Goal: Find specific page/section: Find specific page/section

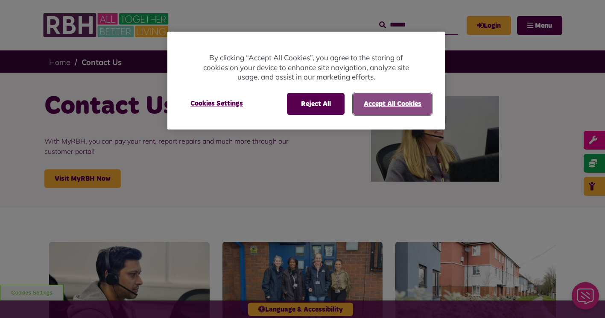
click at [376, 100] on button "Accept All Cookies" at bounding box center [392, 104] width 79 height 22
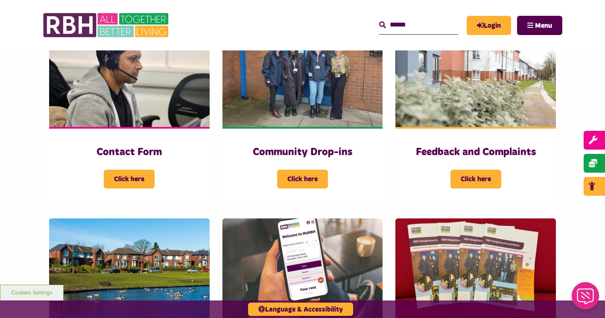
scroll to position [213, 0]
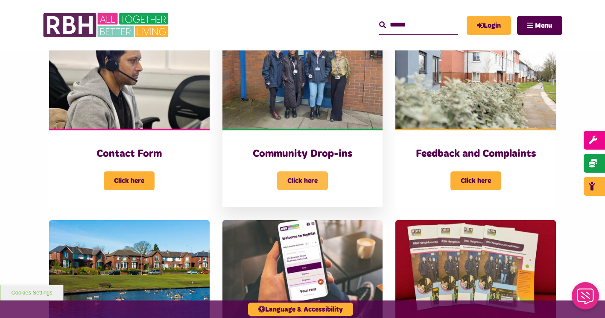
click at [292, 181] on span "Click here" at bounding box center [302, 180] width 51 height 19
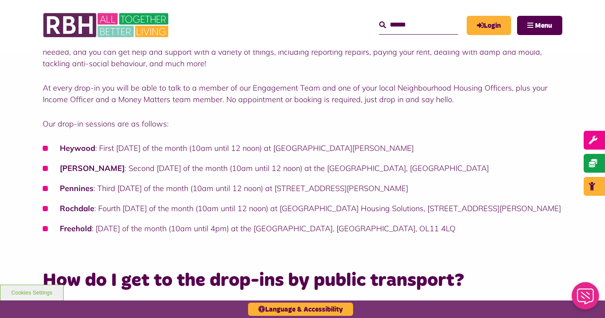
scroll to position [85, 0]
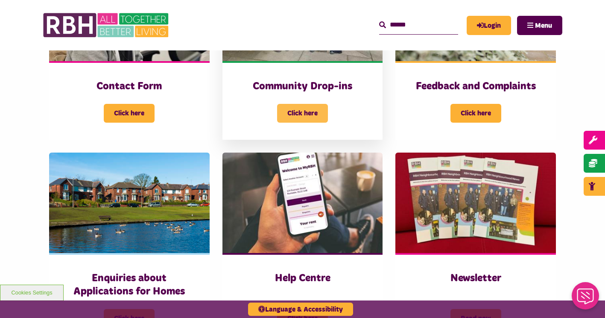
scroll to position [384, 0]
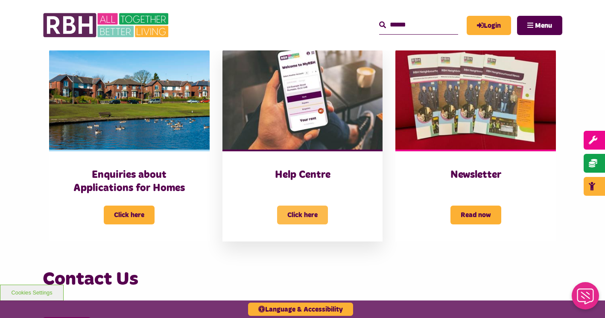
click at [300, 215] on span "Click here" at bounding box center [302, 214] width 51 height 19
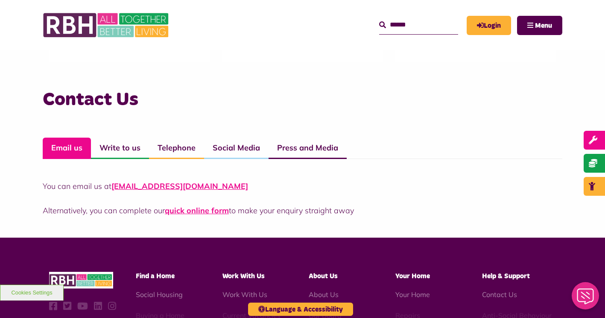
scroll to position [598, 0]
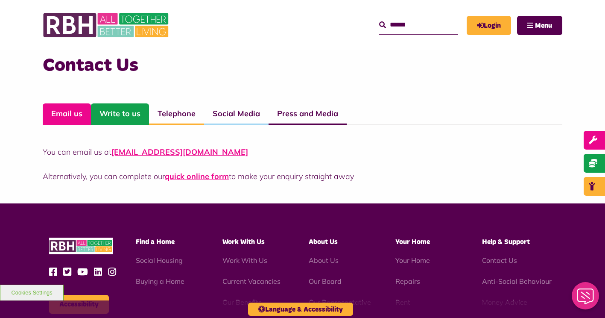
click at [121, 115] on link "Write to us" at bounding box center [120, 113] width 58 height 21
